Goal: Information Seeking & Learning: Understand process/instructions

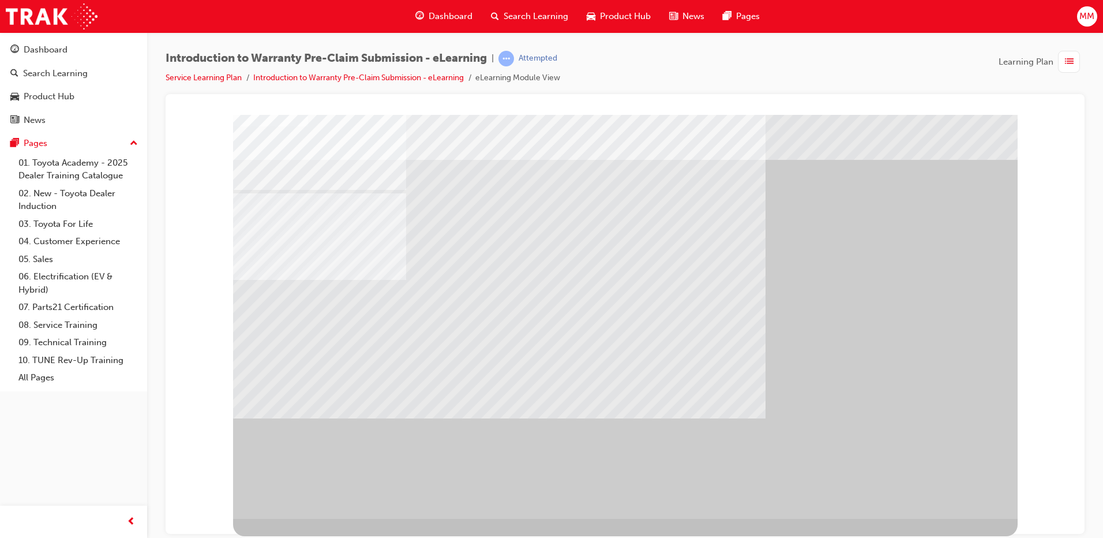
click at [933, 491] on div "" at bounding box center [625, 310] width 785 height 415
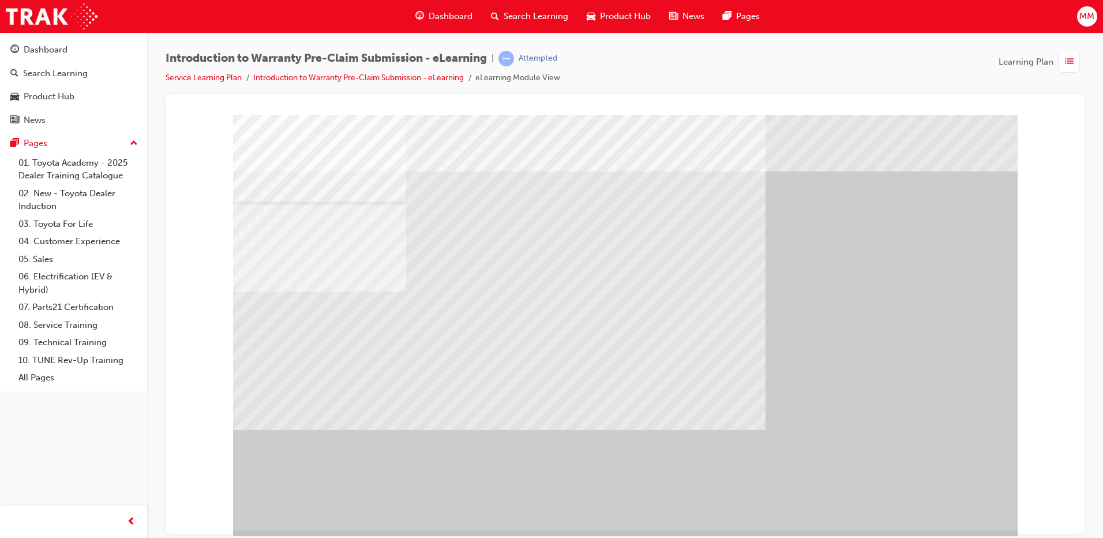
click at [933, 491] on div "" at bounding box center [625, 321] width 785 height 415
click at [941, 496] on div "" at bounding box center [625, 321] width 785 height 415
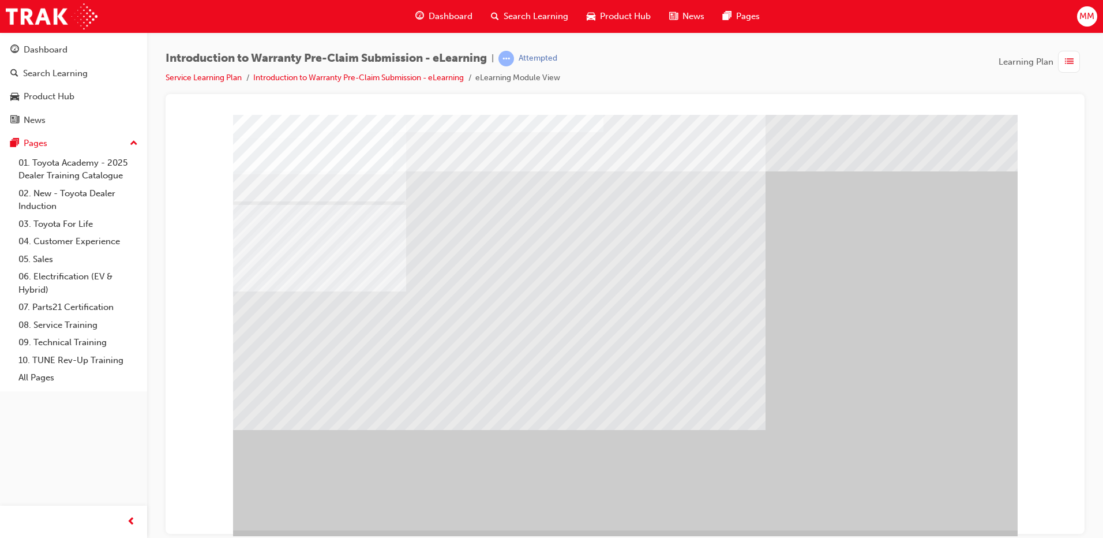
click at [941, 496] on div "" at bounding box center [625, 321] width 785 height 415
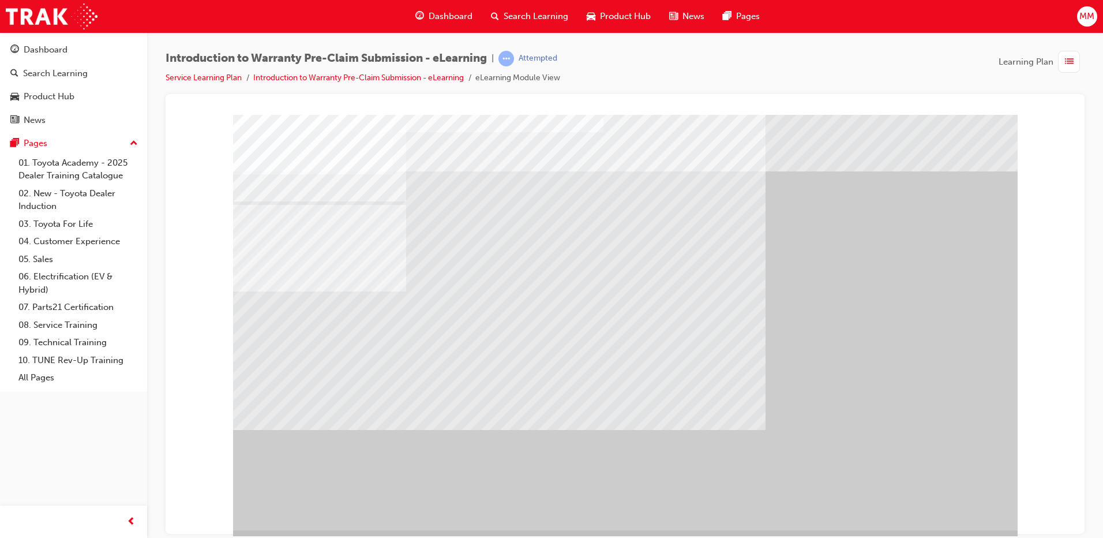
click at [941, 496] on div "" at bounding box center [625, 321] width 785 height 415
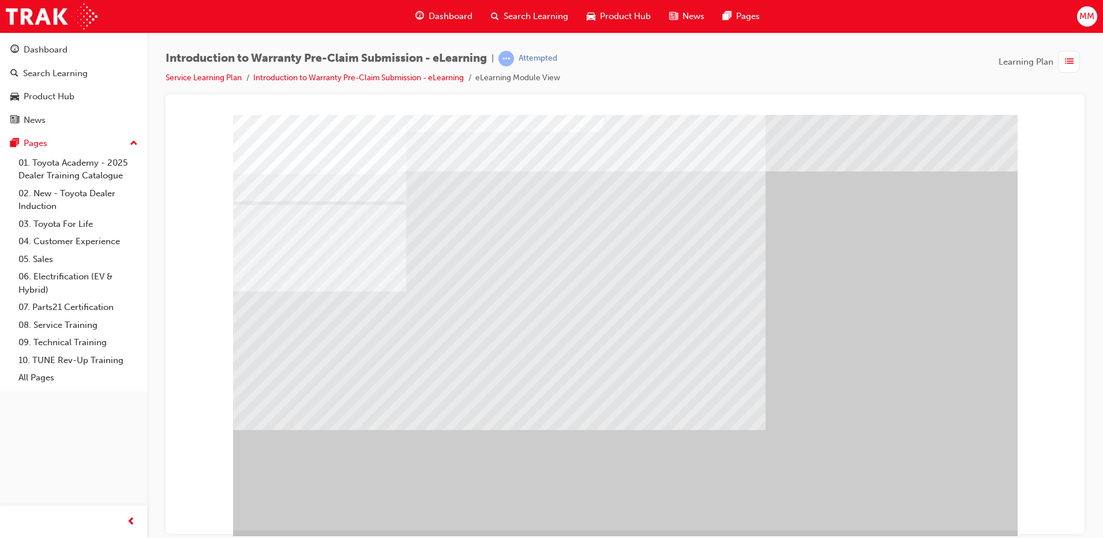
click at [941, 496] on div "" at bounding box center [625, 321] width 785 height 415
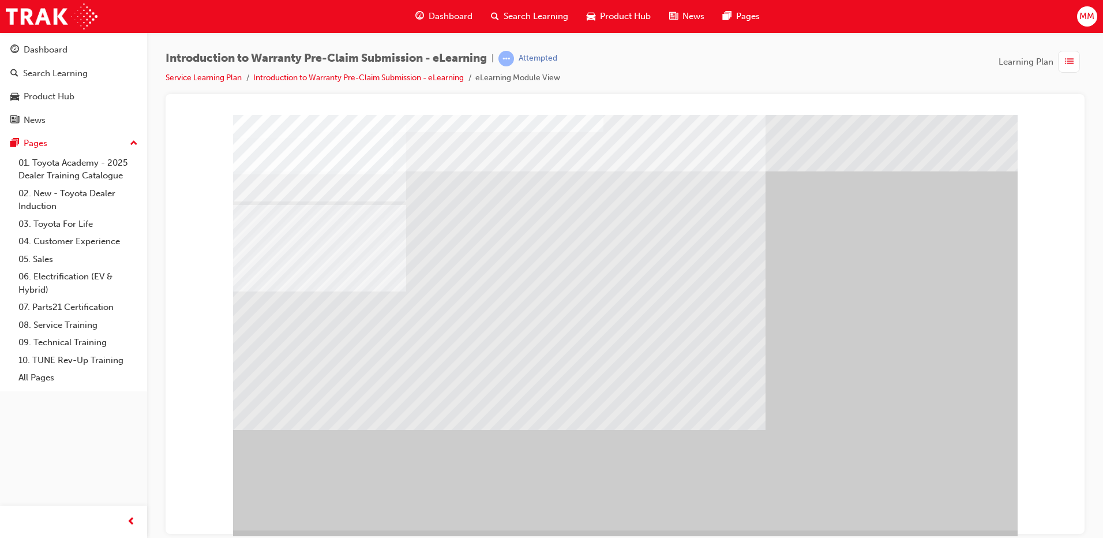
click at [941, 496] on div at bounding box center [625, 321] width 785 height 415
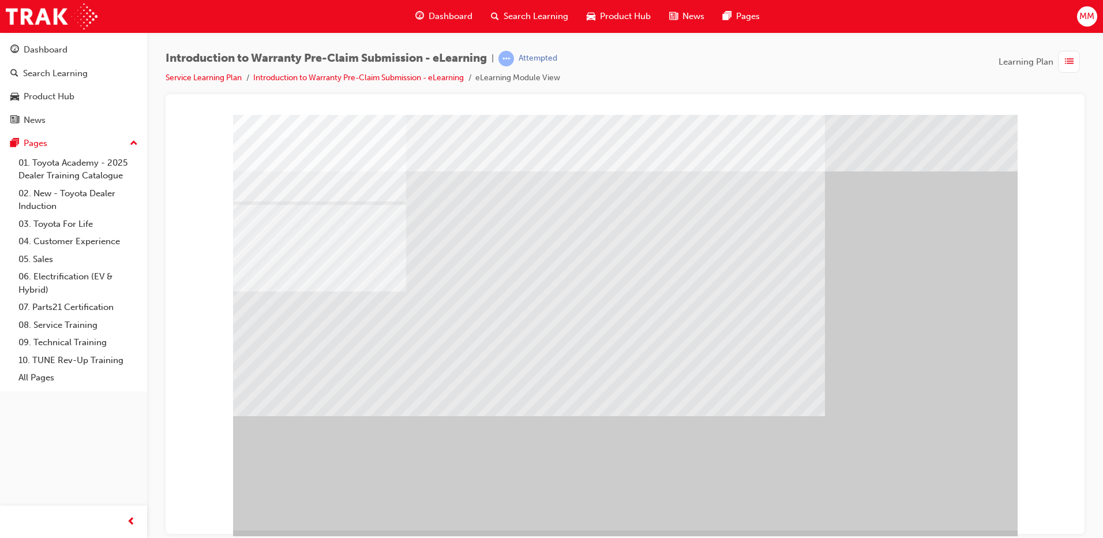
click at [941, 496] on div "" at bounding box center [625, 321] width 785 height 415
click at [945, 503] on div "" at bounding box center [625, 321] width 785 height 415
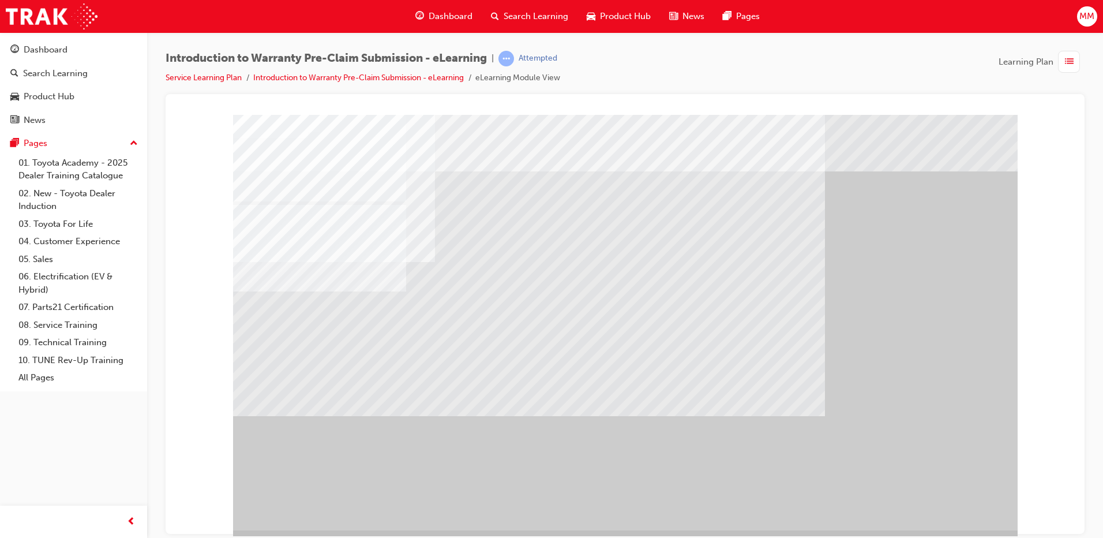
click at [945, 503] on div "" at bounding box center [625, 321] width 785 height 415
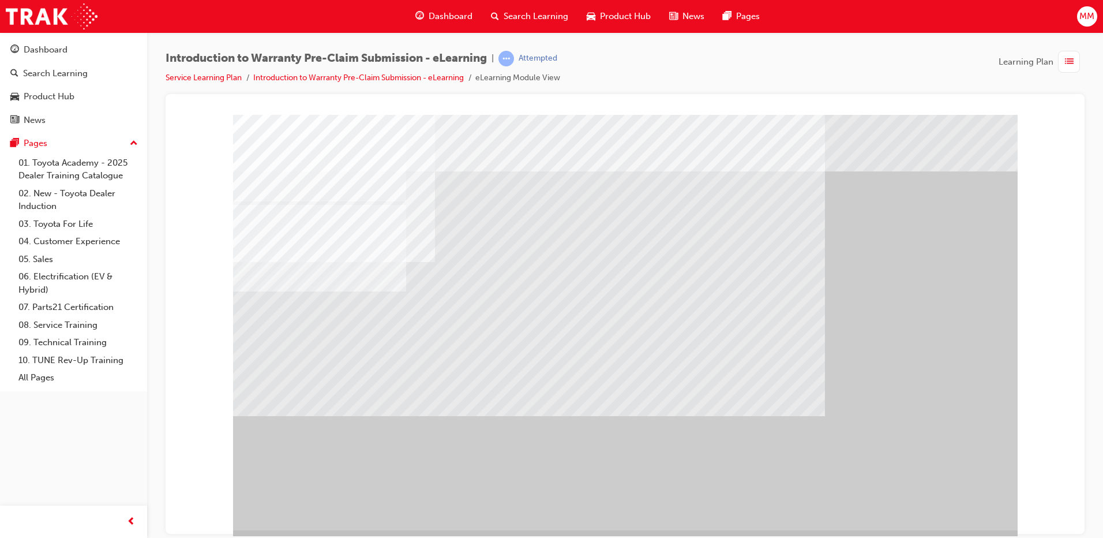
click at [945, 503] on div "" at bounding box center [625, 321] width 785 height 415
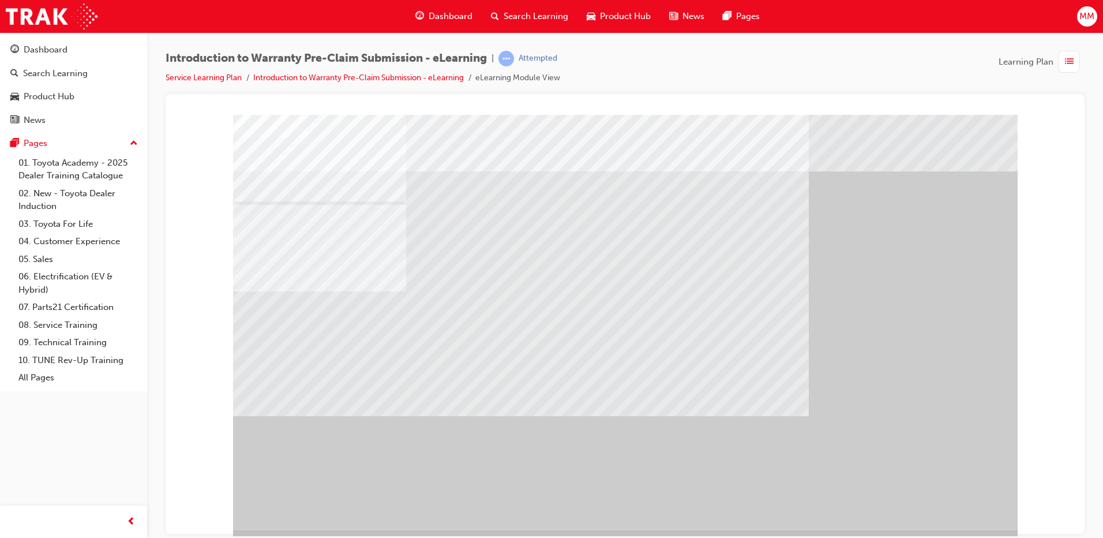
click at [945, 503] on div "" at bounding box center [625, 321] width 785 height 415
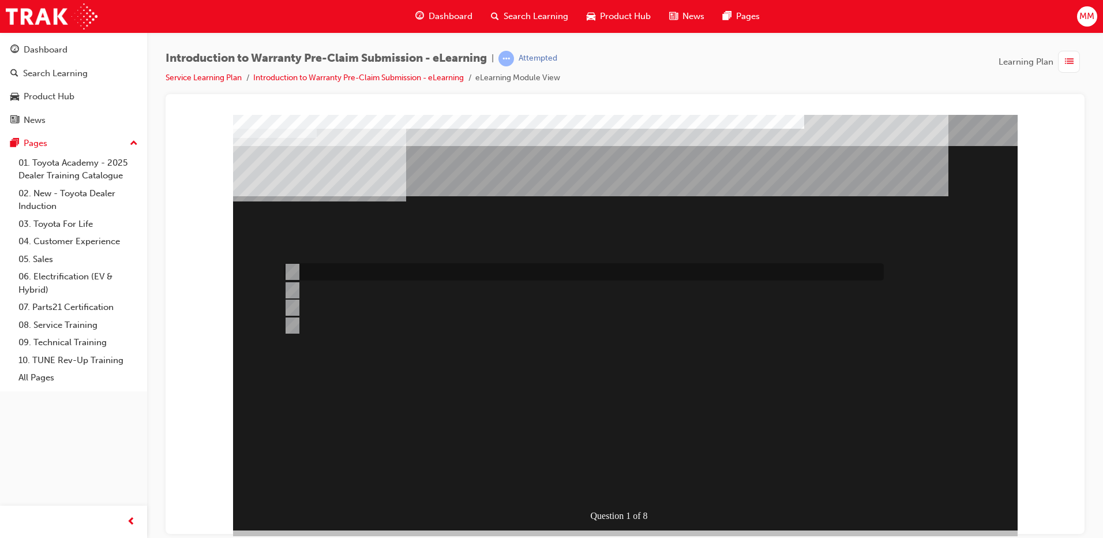
click at [410, 273] on div at bounding box center [581, 271] width 600 height 17
radio input "true"
click at [367, 307] on div at bounding box center [581, 307] width 600 height 17
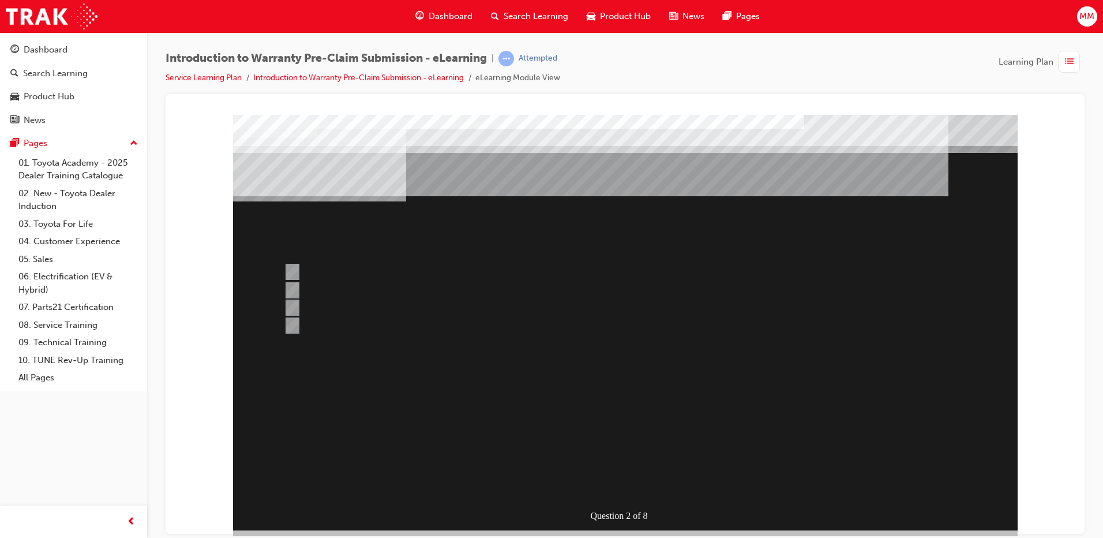
click at [297, 284] on div at bounding box center [625, 321] width 785 height 415
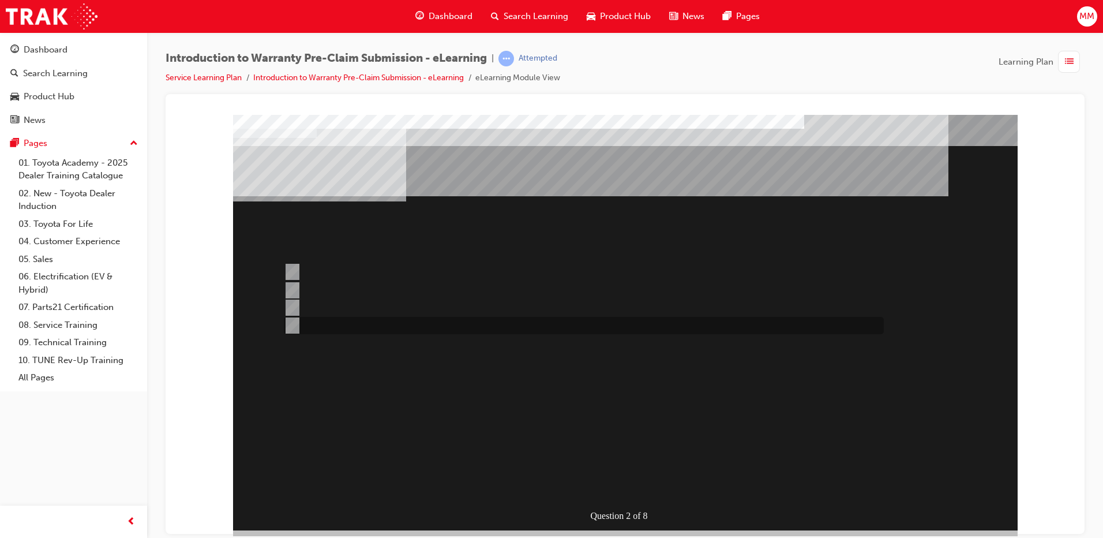
click at [299, 322] on div at bounding box center [581, 325] width 600 height 17
radio input "false"
radio input "true"
click at [296, 270] on input "The Services for object button." at bounding box center [290, 271] width 13 height 13
radio input "true"
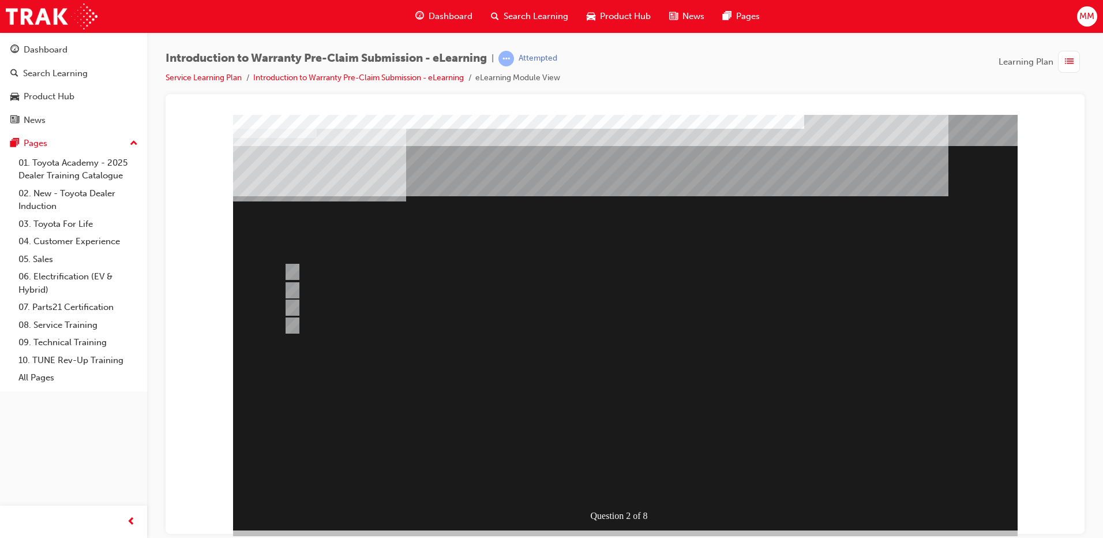
click at [377, 265] on div at bounding box center [581, 271] width 600 height 17
radio input "true"
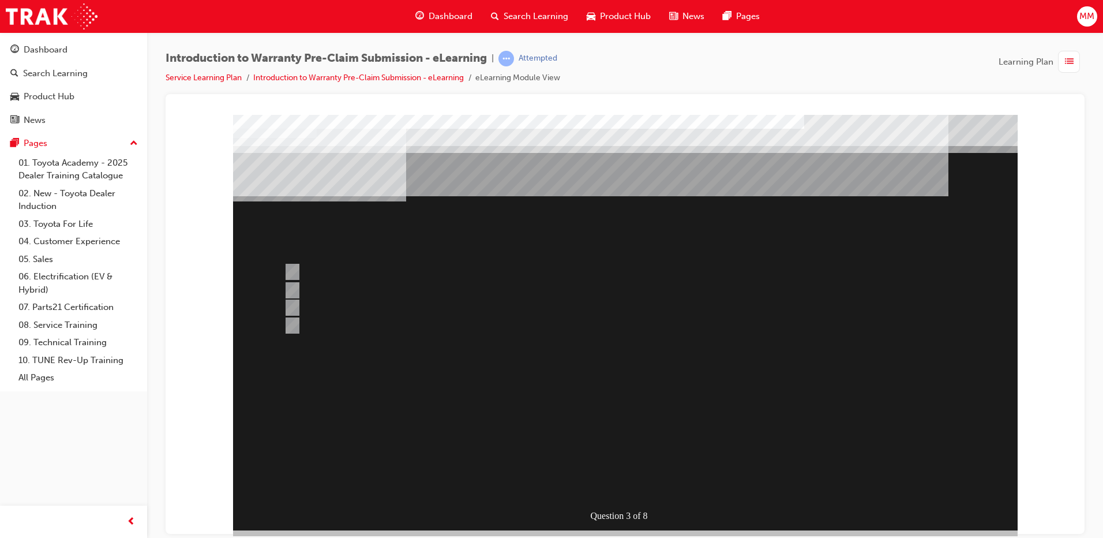
click at [302, 322] on div at bounding box center [625, 321] width 785 height 415
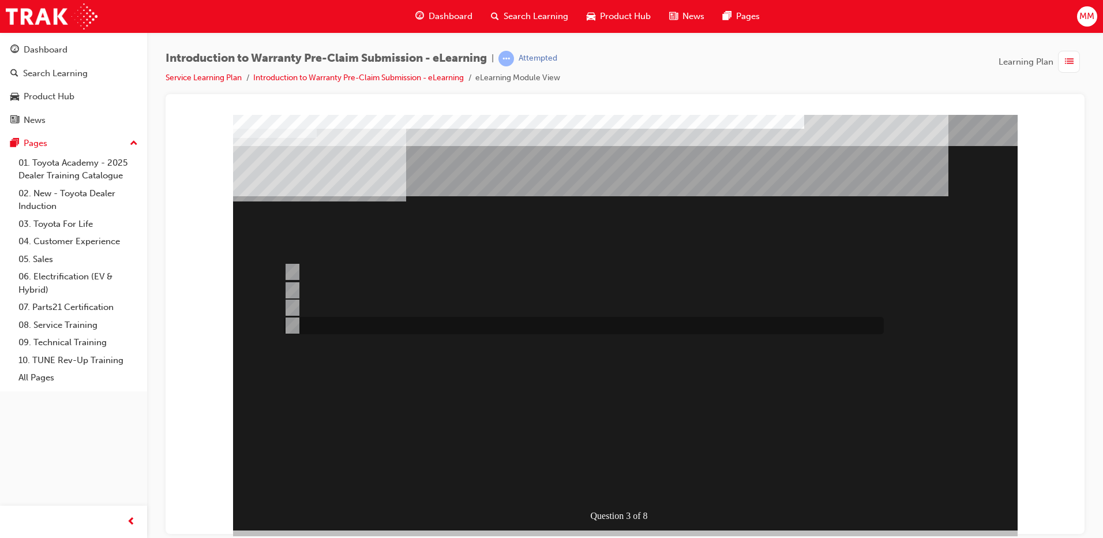
click at [286, 324] on input "1st July, 2020" at bounding box center [290, 325] width 13 height 13
radio input "true"
click at [407, 332] on div at bounding box center [581, 325] width 600 height 17
radio input "true"
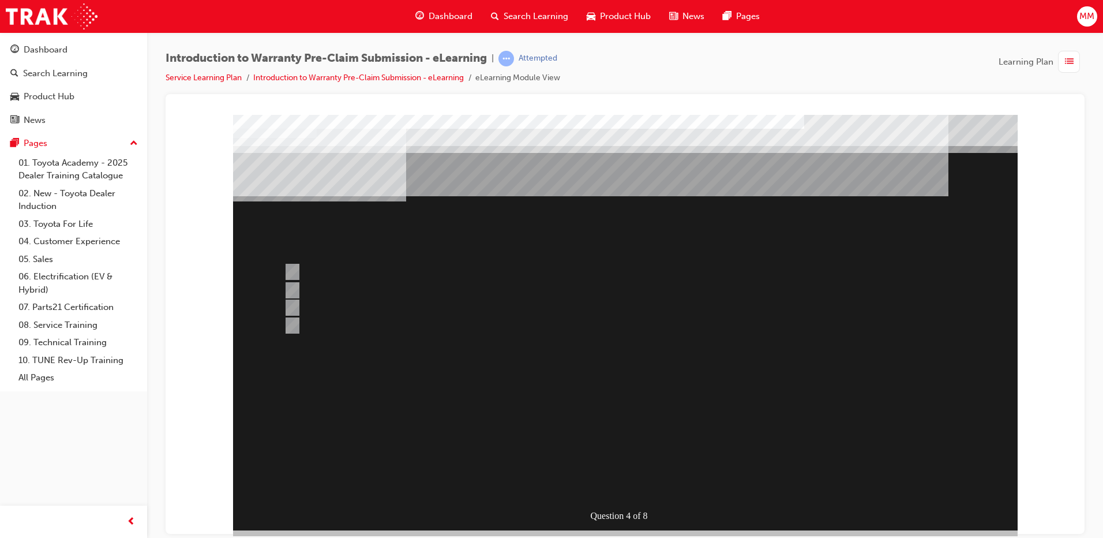
click at [324, 288] on div at bounding box center [625, 321] width 785 height 415
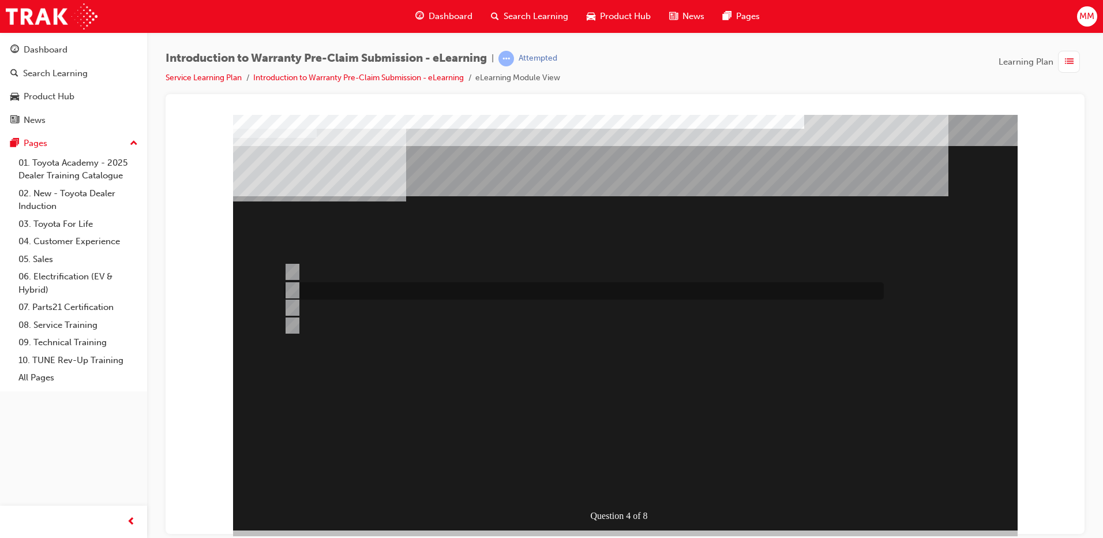
click at [299, 293] on div at bounding box center [581, 290] width 600 height 17
radio input "true"
